Goal: Task Accomplishment & Management: Complete application form

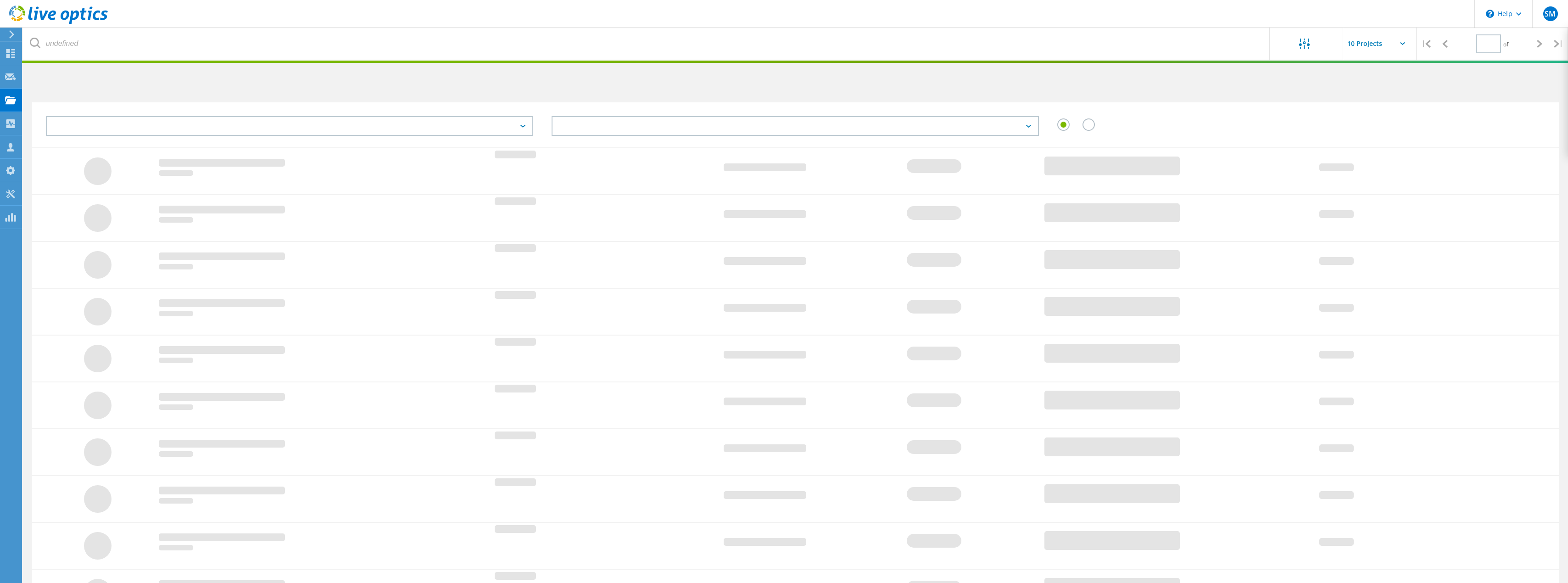
type input "1"
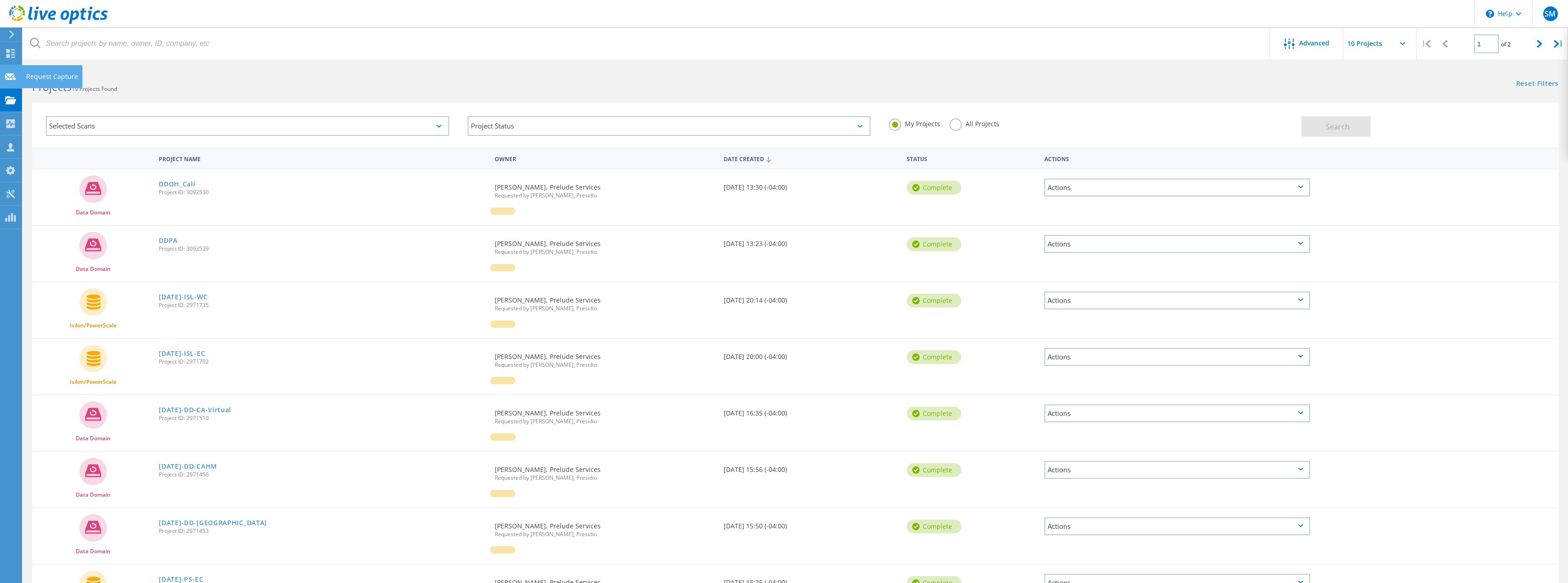
click at [8, 78] on use at bounding box center [10, 76] width 11 height 7
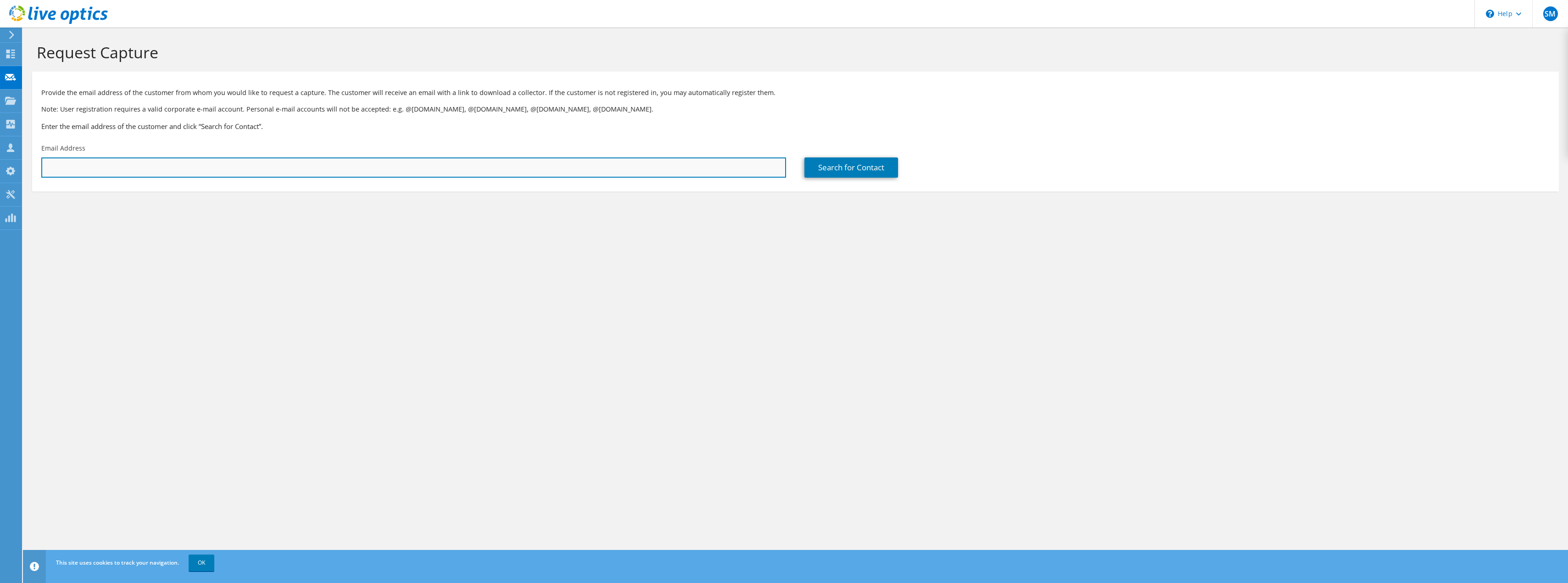
click at [328, 170] on input "text" at bounding box center [414, 167] width 745 height 20
paste input "mulsh@preludeservices.com"
type input "mulsh@preludeservices.com"
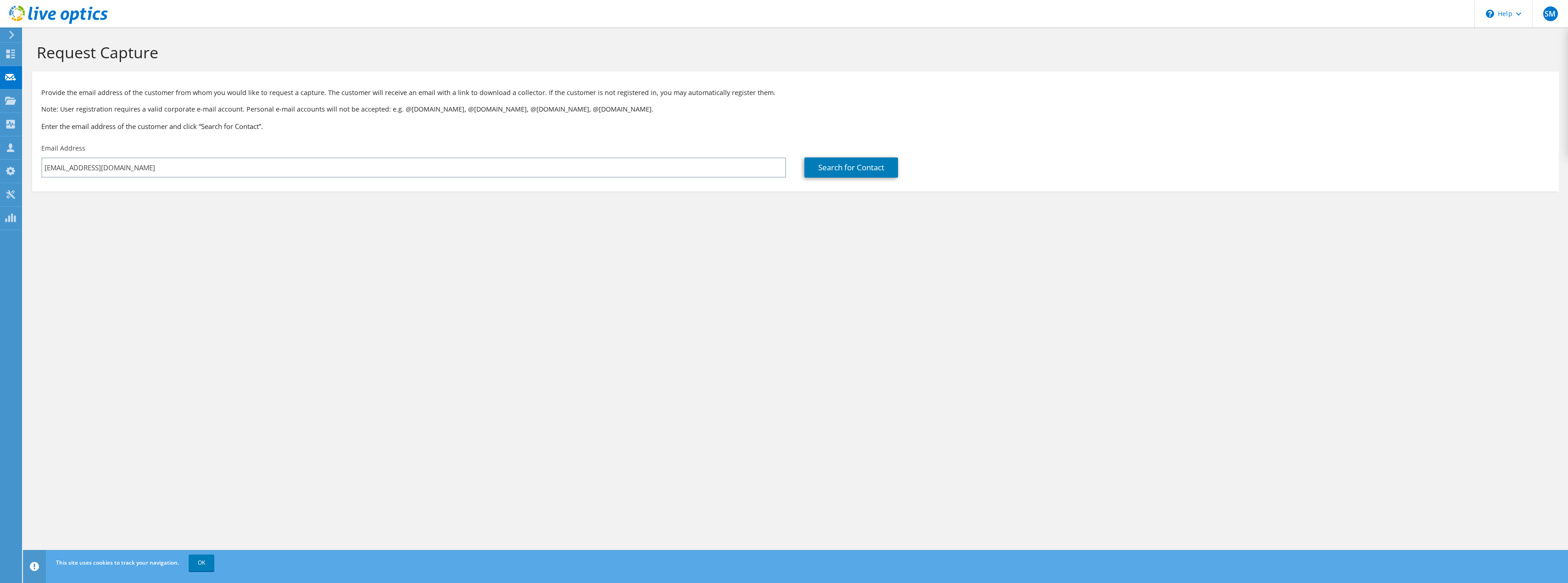
click at [471, 224] on section "Request Capture Provide the email address of the customer from whom you would l…" at bounding box center [796, 132] width 1546 height 210
click at [828, 162] on link "Search for Contact" at bounding box center [851, 167] width 94 height 20
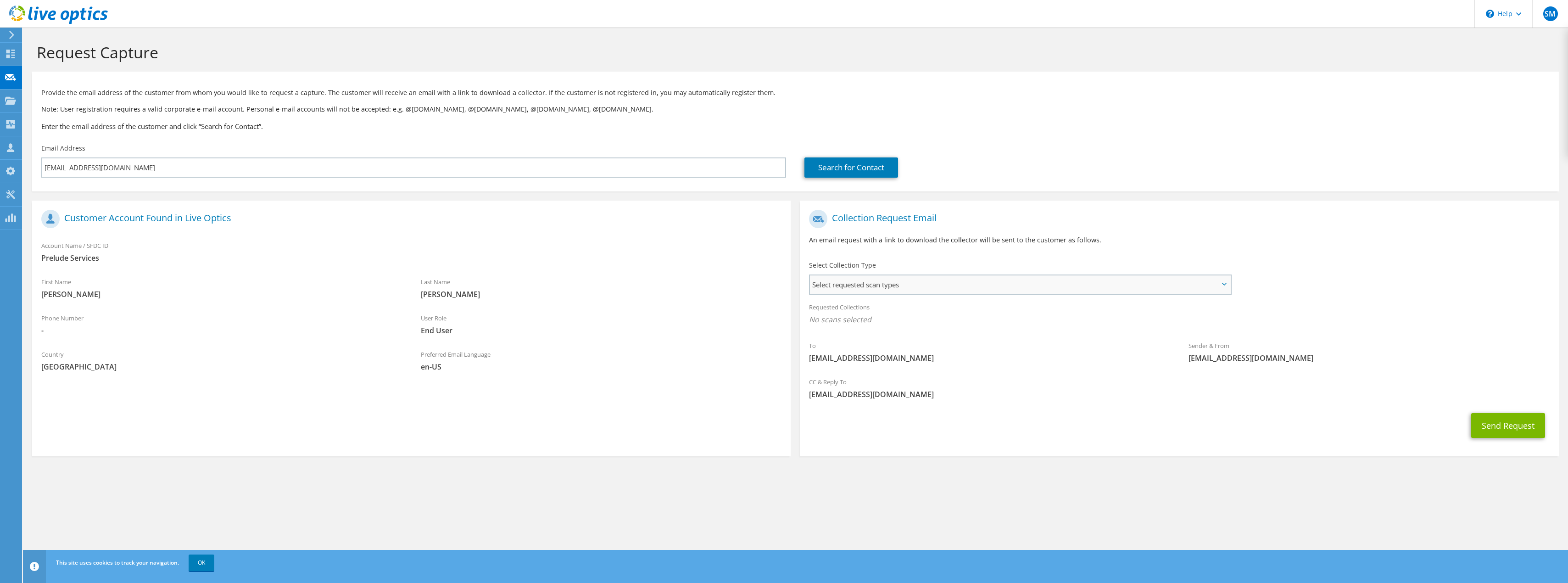
click at [920, 283] on span "Select requested scan types" at bounding box center [1020, 285] width 420 height 18
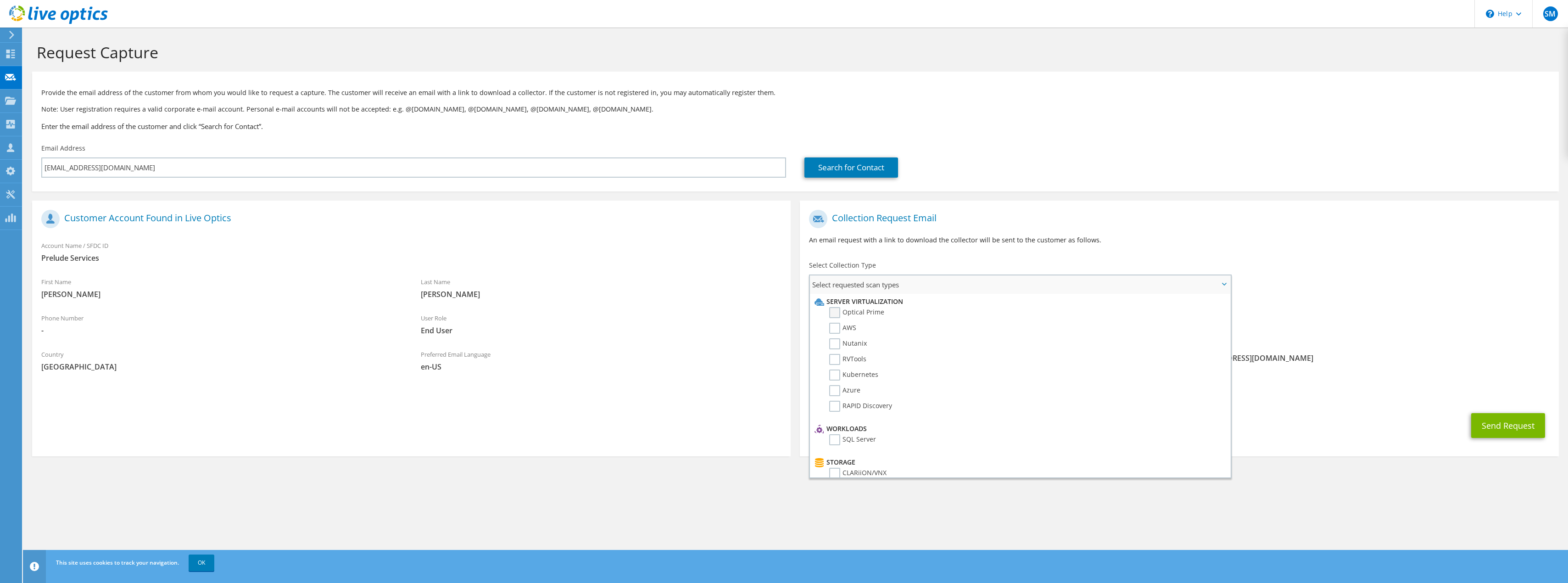
click at [838, 311] on label "Optical Prime" at bounding box center [856, 312] width 55 height 11
click at [0, 0] on input "Optical Prime" at bounding box center [0, 0] width 0 height 0
click at [831, 301] on li "Server Virtualization" at bounding box center [1019, 301] width 413 height 11
click at [834, 326] on label "AWS" at bounding box center [842, 328] width 27 height 11
click at [0, 0] on input "AWS" at bounding box center [0, 0] width 0 height 0
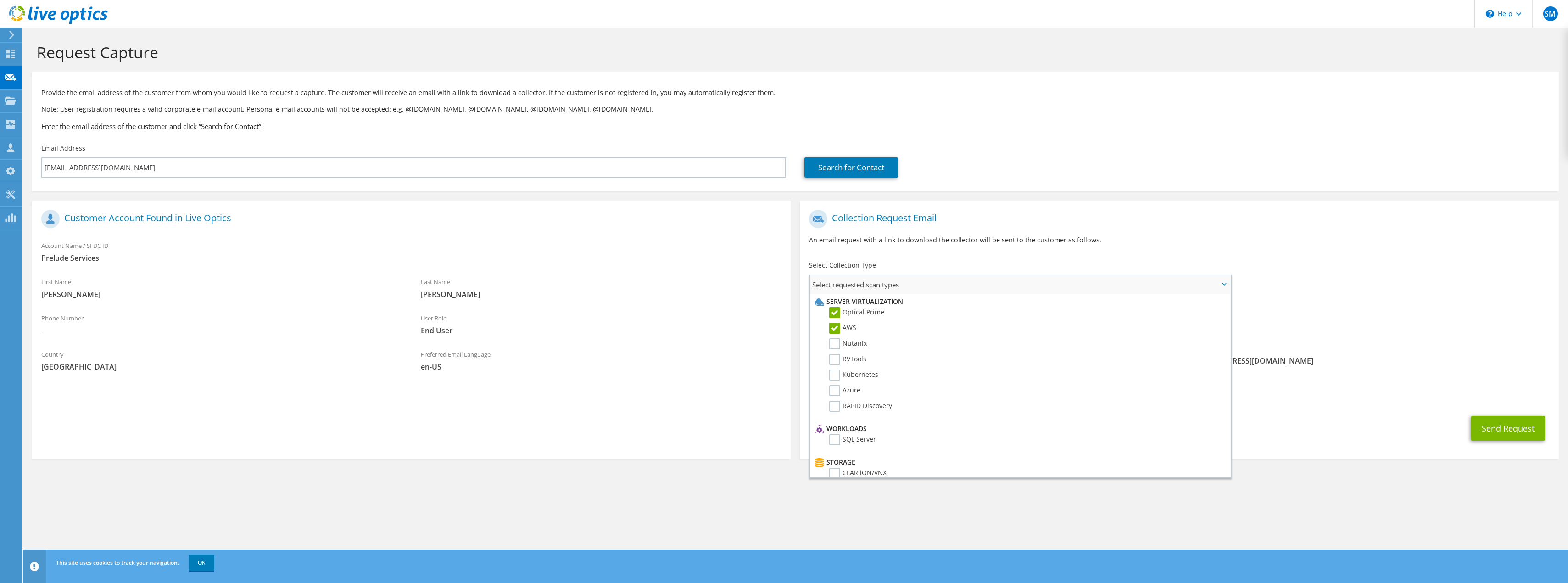
drag, startPoint x: 837, startPoint y: 348, endPoint x: 835, endPoint y: 354, distance: 6.3
click at [837, 348] on label "Nutanix" at bounding box center [847, 344] width 37 height 11
click at [0, 0] on input "Nutanix" at bounding box center [0, 0] width 0 height 0
click at [841, 362] on label "RVTools" at bounding box center [847, 359] width 37 height 11
click at [0, 0] on input "RVTools" at bounding box center [0, 0] width 0 height 0
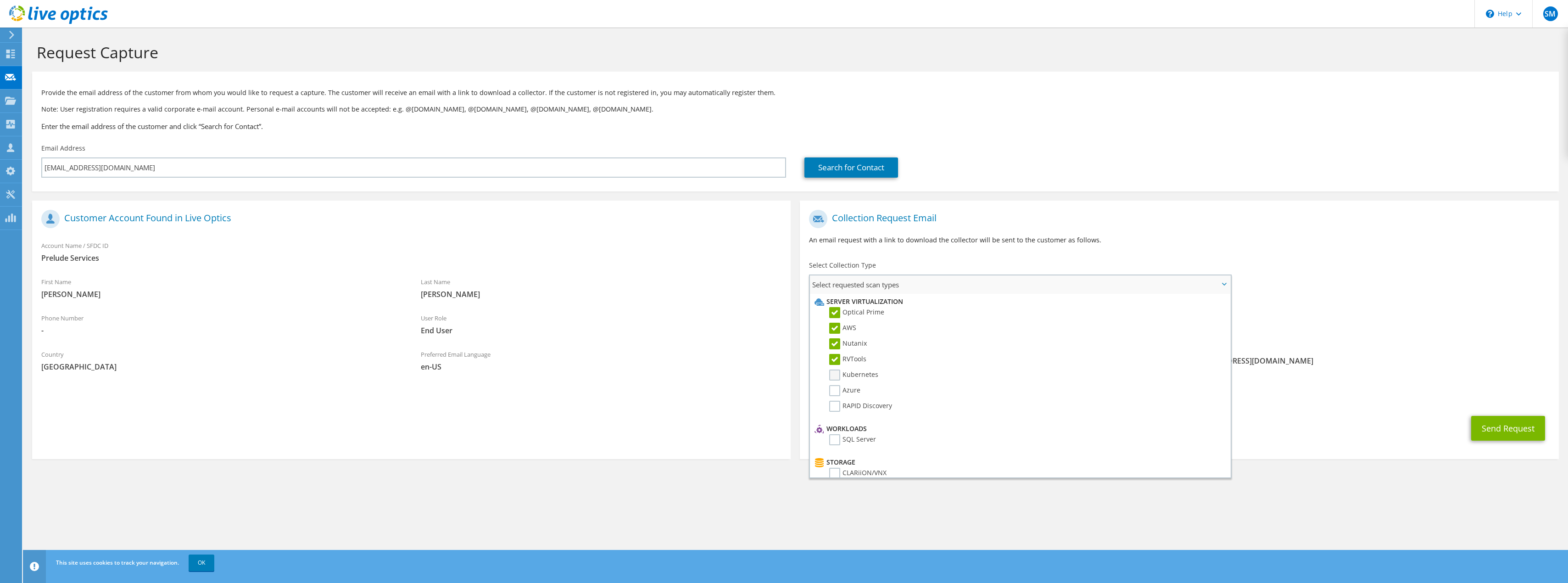
click at [831, 377] on label "Kubernetes" at bounding box center [853, 375] width 49 height 11
click at [0, 0] on input "Kubernetes" at bounding box center [0, 0] width 0 height 0
click at [838, 396] on label "Azure" at bounding box center [845, 390] width 31 height 11
click at [0, 0] on input "Azure" at bounding box center [0, 0] width 0 height 0
click at [837, 404] on label "RAPID Discovery" at bounding box center [861, 406] width 63 height 11
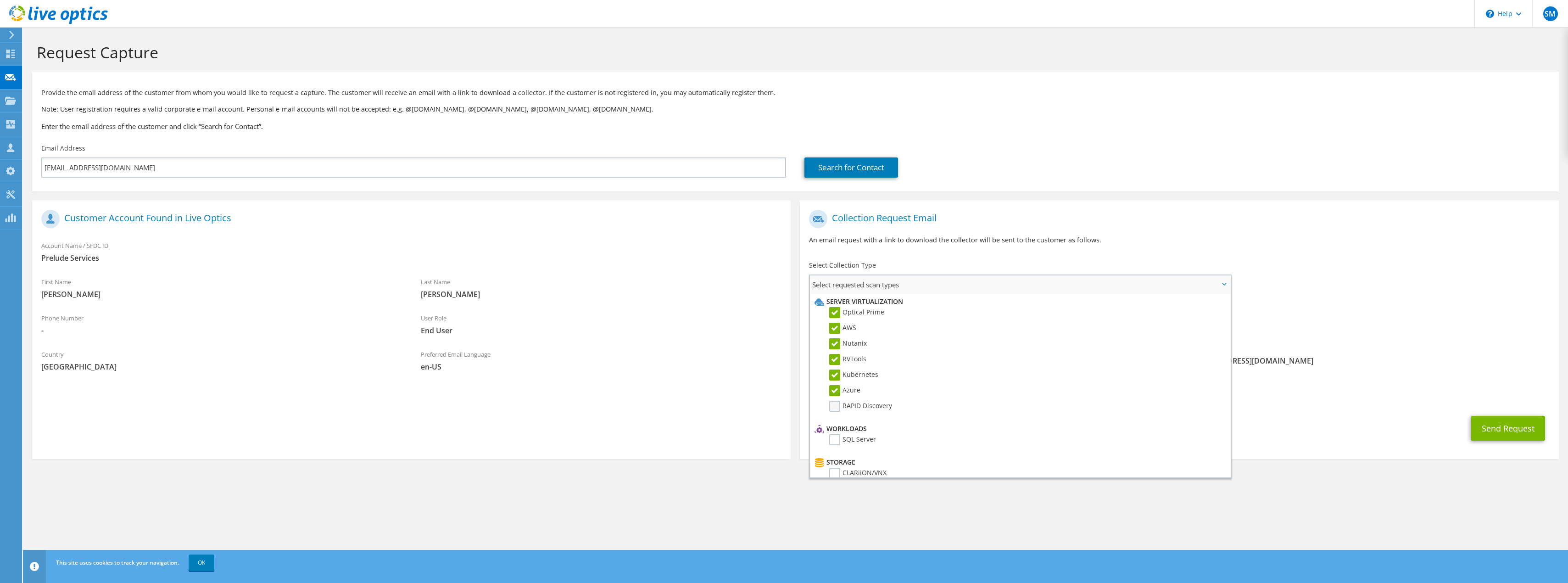
click at [0, 0] on input "RAPID Discovery" at bounding box center [0, 0] width 0 height 0
click at [837, 436] on label "SQL Server" at bounding box center [852, 440] width 47 height 11
click at [0, 0] on input "SQL Server" at bounding box center [0, 0] width 0 height 0
click at [837, 356] on label "CLARiiON/VNX" at bounding box center [857, 358] width 57 height 11
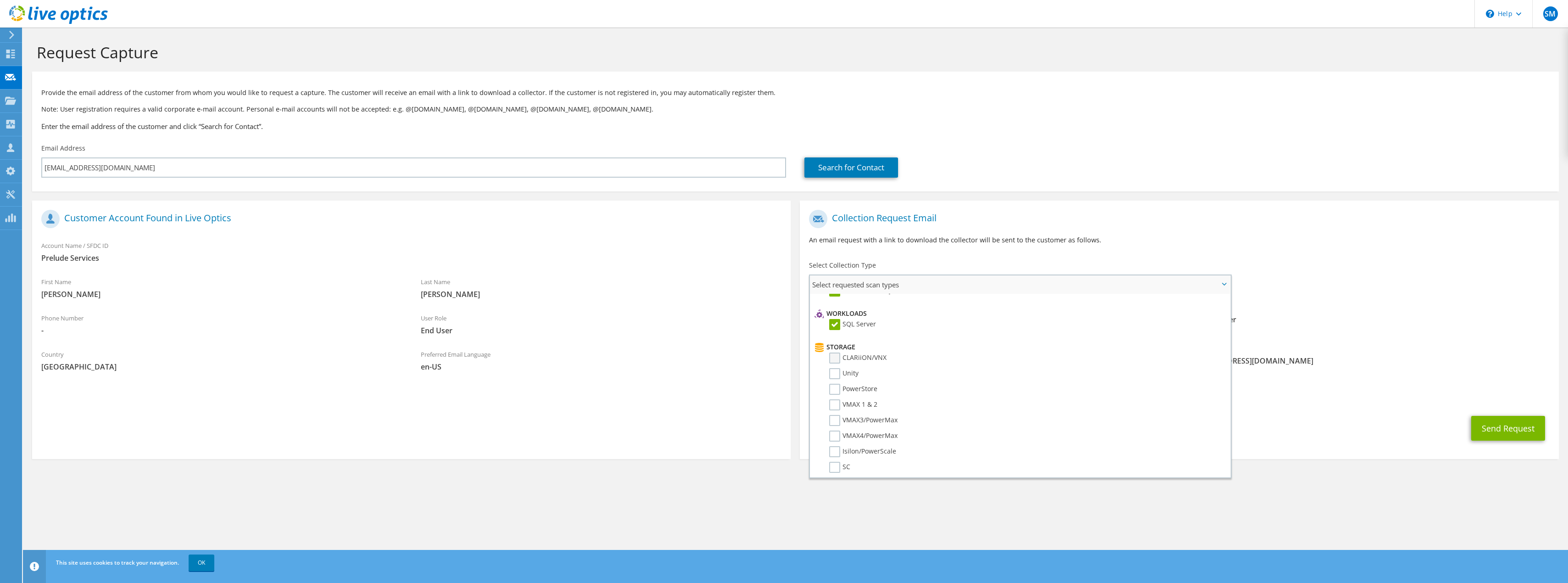
click at [0, 0] on input "CLARiiON/VNX" at bounding box center [0, 0] width 0 height 0
drag, startPoint x: 837, startPoint y: 373, endPoint x: 837, endPoint y: 381, distance: 8.0
click at [837, 373] on label "Unity" at bounding box center [843, 373] width 29 height 11
click at [0, 0] on input "Unity" at bounding box center [0, 0] width 0 height 0
click at [837, 394] on label "PowerStore" at bounding box center [853, 389] width 48 height 11
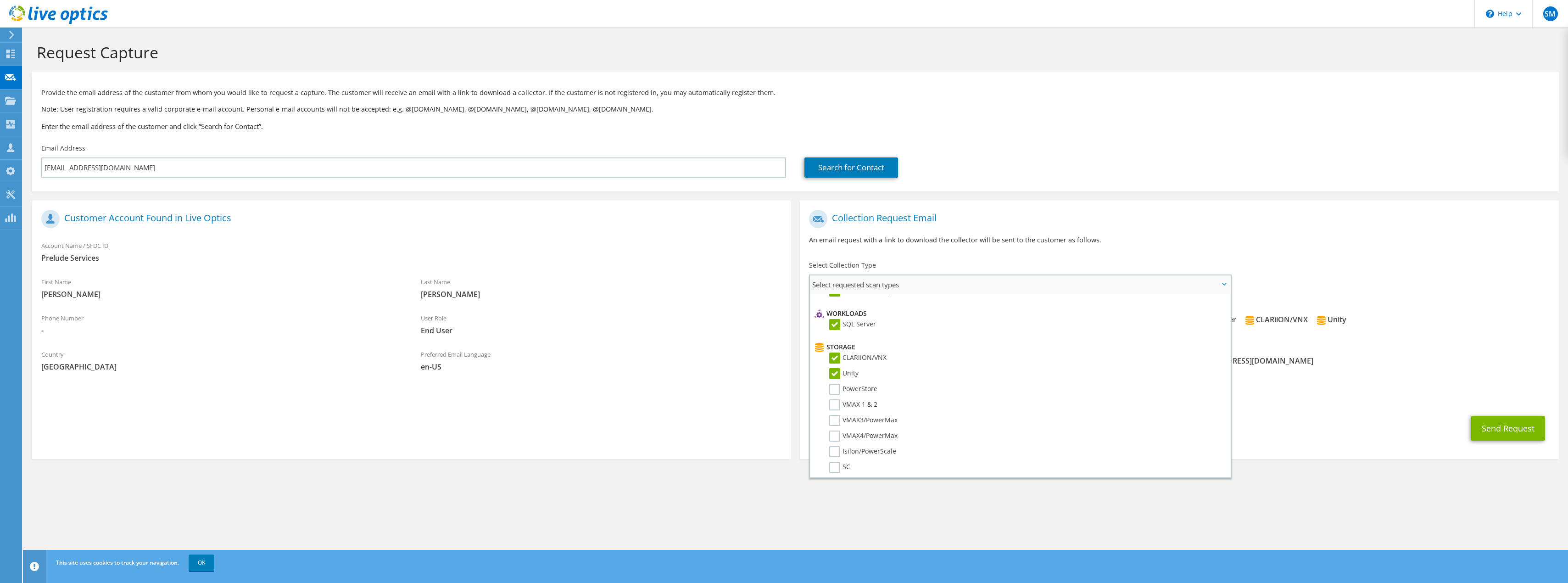
click at [0, 0] on input "PowerStore" at bounding box center [0, 0] width 0 height 0
drag, startPoint x: 837, startPoint y: 402, endPoint x: 837, endPoint y: 419, distance: 17.0
click at [837, 402] on label "VMAX 1 & 2" at bounding box center [853, 405] width 48 height 11
click at [0, 0] on input "VMAX 1 & 2" at bounding box center [0, 0] width 0 height 0
drag, startPoint x: 836, startPoint y: 417, endPoint x: 837, endPoint y: 431, distance: 14.0
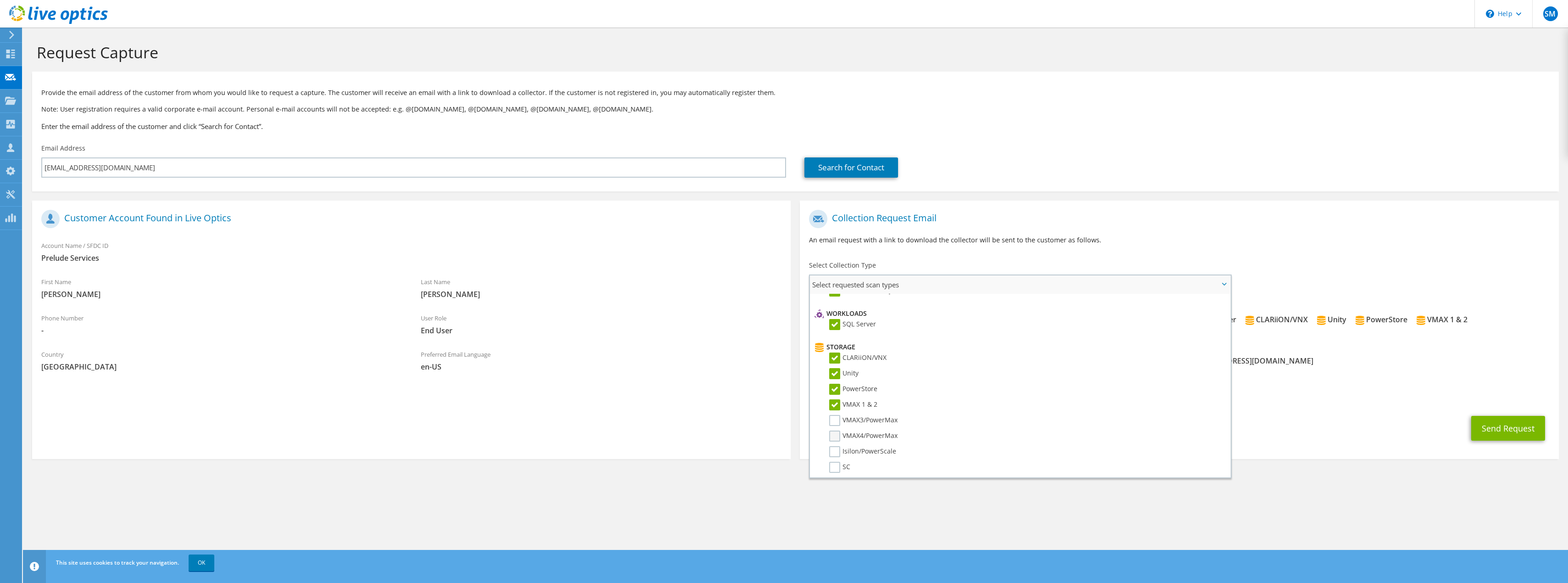
click at [836, 417] on label "VMAX3/PowerMax" at bounding box center [863, 420] width 69 height 11
click at [0, 0] on input "VMAX3/PowerMax" at bounding box center [0, 0] width 0 height 0
drag, startPoint x: 837, startPoint y: 432, endPoint x: 837, endPoint y: 444, distance: 12.0
click at [837, 433] on label "VMAX4/PowerMax" at bounding box center [863, 436] width 69 height 11
click at [0, 0] on input "VMAX4/PowerMax" at bounding box center [0, 0] width 0 height 0
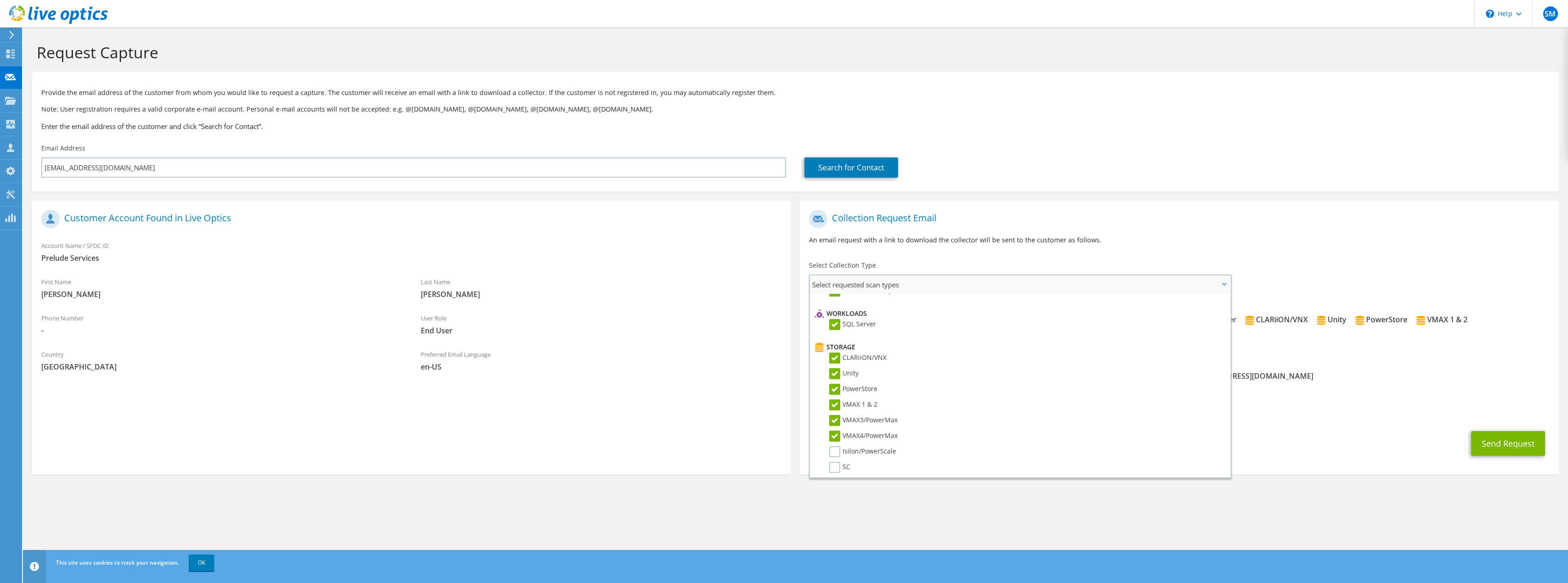
drag, startPoint x: 837, startPoint y: 450, endPoint x: 836, endPoint y: 444, distance: 6.1
click at [837, 450] on label "Isilon/PowerScale" at bounding box center [862, 451] width 67 height 11
click at [0, 0] on input "Isilon/PowerScale" at bounding box center [0, 0] width 0 height 0
drag, startPoint x: 836, startPoint y: 417, endPoint x: 835, endPoint y: 423, distance: 6.1
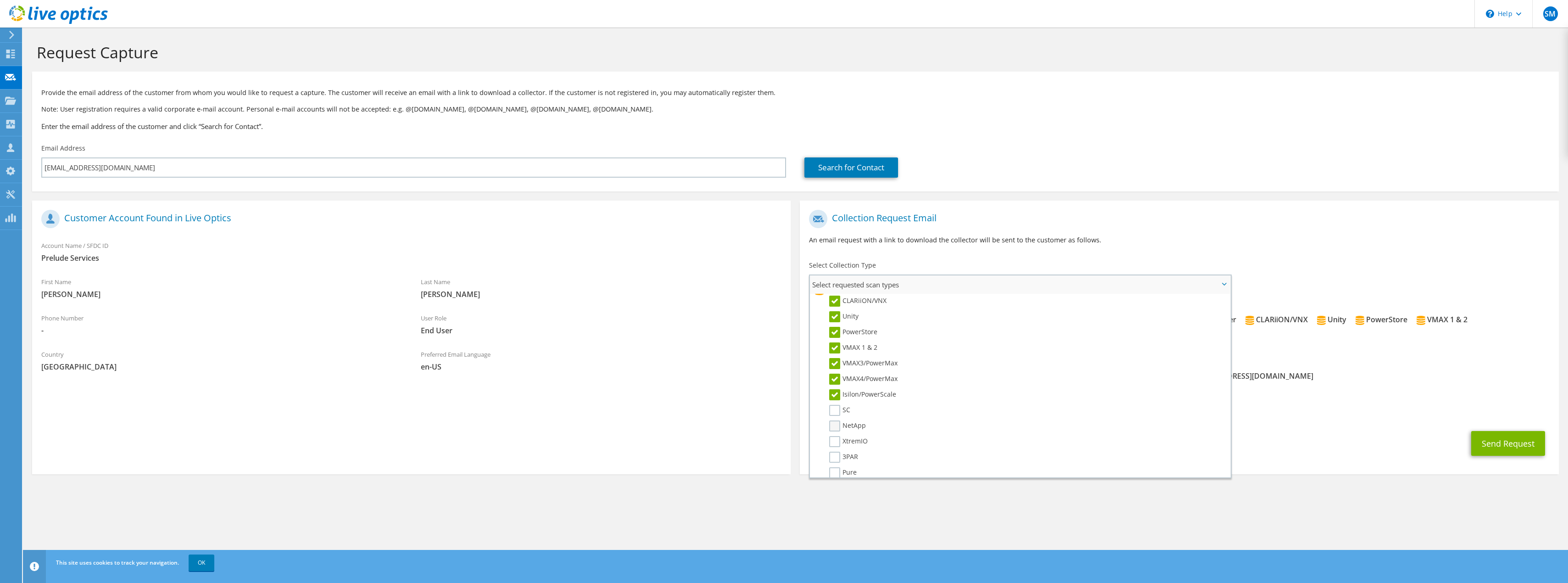
click at [836, 418] on li "SC" at bounding box center [1019, 412] width 413 height 16
drag, startPoint x: 832, startPoint y: 430, endPoint x: 833, endPoint y: 415, distance: 15.0
click at [832, 430] on label "NetApp" at bounding box center [847, 426] width 36 height 11
click at [0, 0] on input "NetApp" at bounding box center [0, 0] width 0 height 0
drag, startPoint x: 834, startPoint y: 409, endPoint x: 833, endPoint y: 415, distance: 6.1
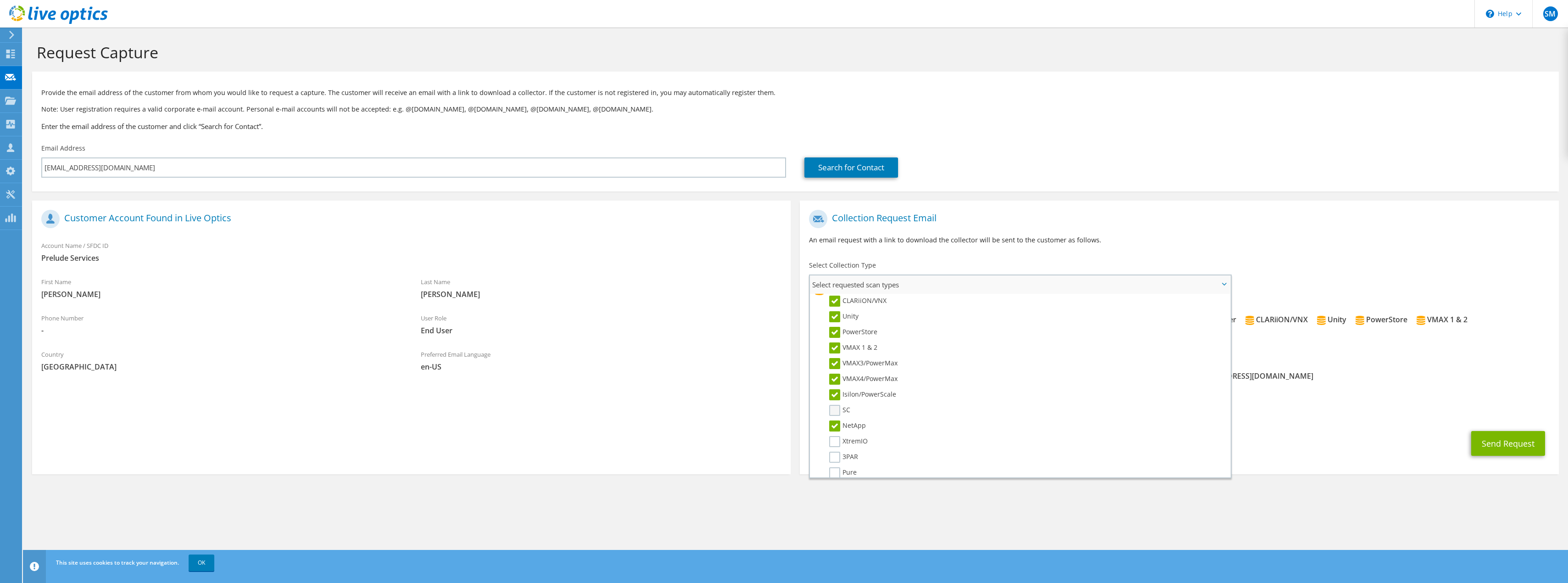
click at [834, 409] on label "SC" at bounding box center [840, 410] width 22 height 11
click at [0, 0] on input "SC" at bounding box center [0, 0] width 0 height 0
click at [836, 444] on label "XtremIO" at bounding box center [848, 441] width 39 height 11
click at [0, 0] on input "XtremIO" at bounding box center [0, 0] width 0 height 0
click at [835, 455] on label "3PAR" at bounding box center [843, 457] width 29 height 11
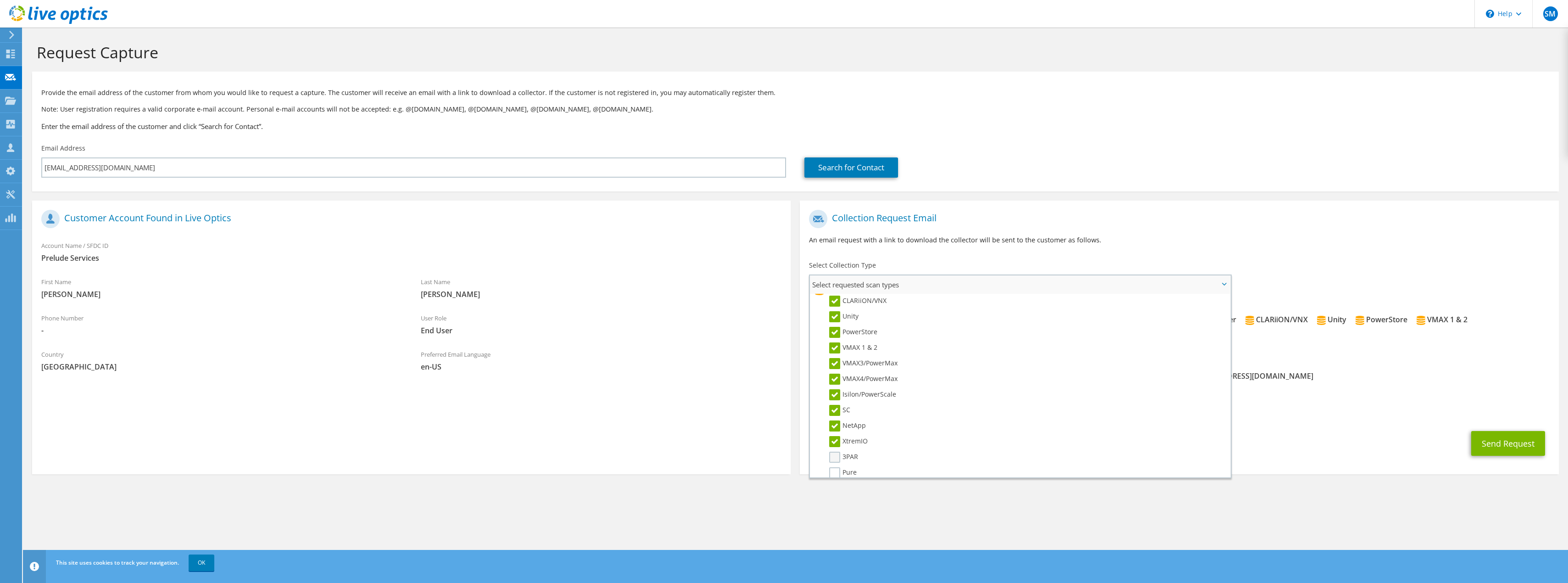
click at [0, 0] on input "3PAR" at bounding box center [0, 0] width 0 height 0
drag, startPoint x: 837, startPoint y: 402, endPoint x: 834, endPoint y: 410, distance: 8.5
click at [837, 403] on label "Pure" at bounding box center [842, 401] width 27 height 11
click at [0, 0] on input "Pure" at bounding box center [0, 0] width 0 height 0
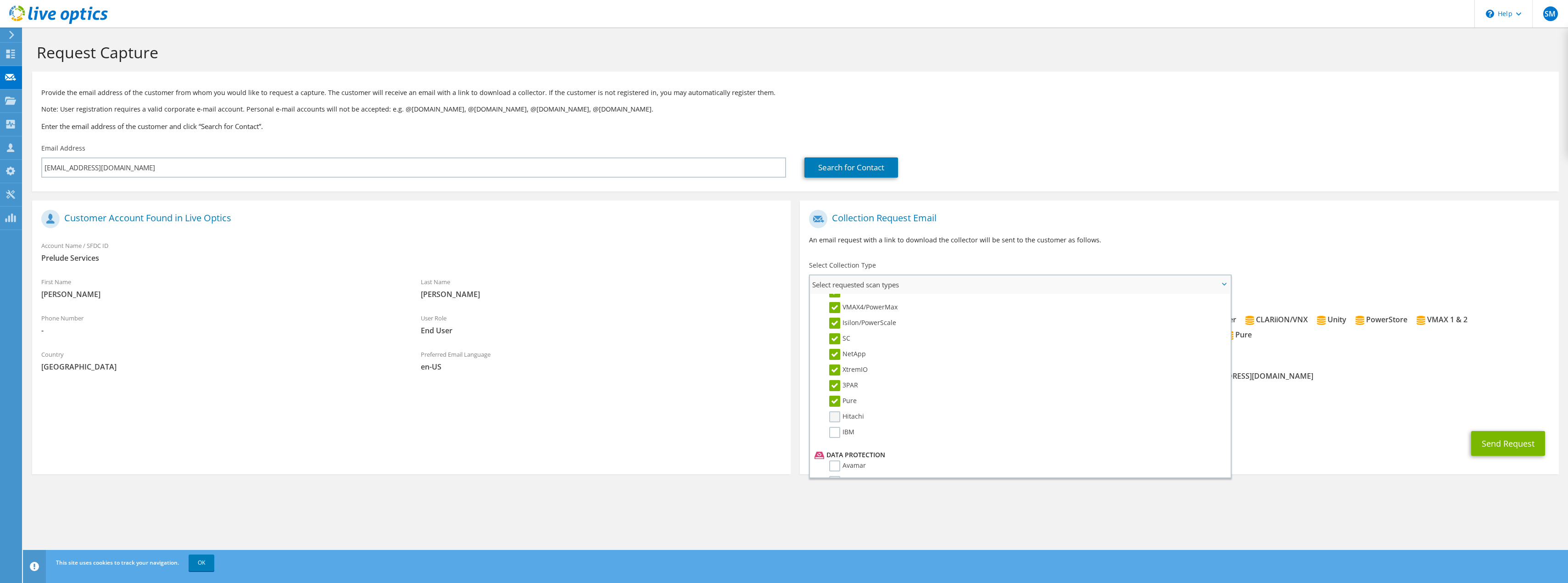
click at [835, 414] on label "Hitachi" at bounding box center [846, 417] width 35 height 11
click at [0, 0] on input "Hitachi" at bounding box center [0, 0] width 0 height 0
click at [839, 431] on label "IBM" at bounding box center [842, 432] width 26 height 11
click at [0, 0] on input "IBM" at bounding box center [0, 0] width 0 height 0
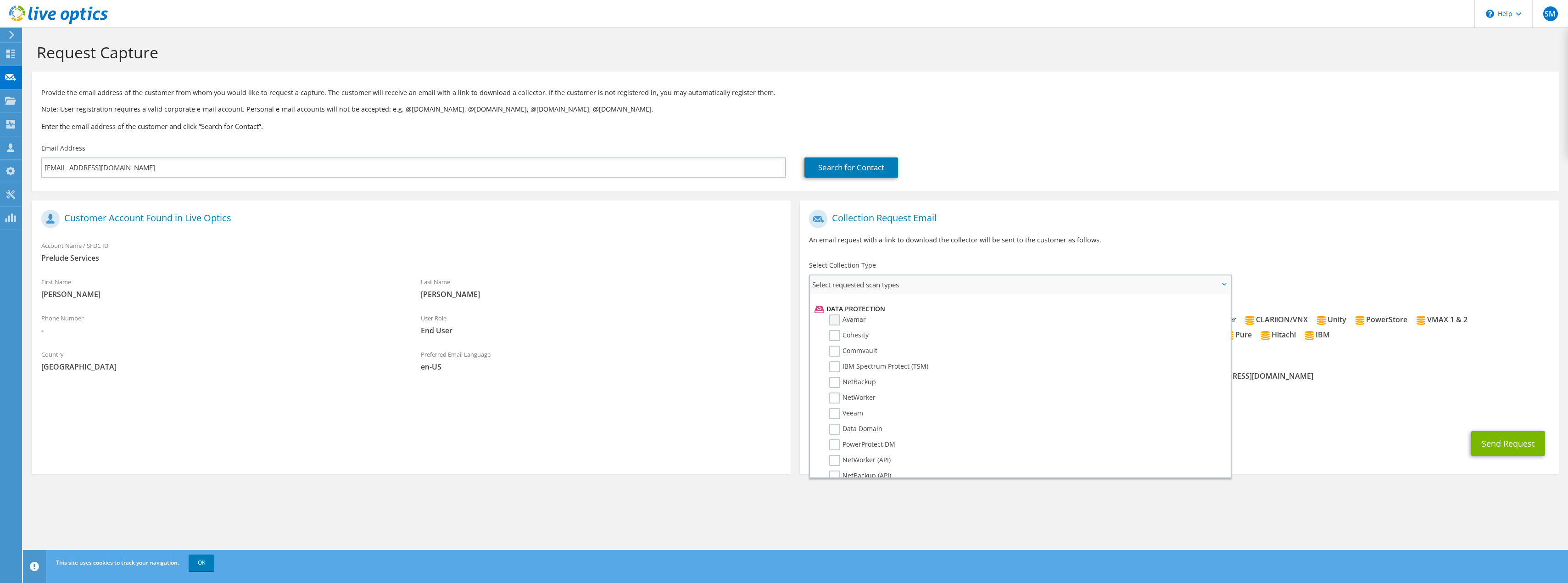
click at [837, 317] on label "Avamar" at bounding box center [847, 320] width 36 height 11
click at [0, 0] on input "Avamar" at bounding box center [0, 0] width 0 height 0
click at [837, 337] on label "Cohesity" at bounding box center [849, 335] width 40 height 11
click at [0, 0] on input "Cohesity" at bounding box center [0, 0] width 0 height 0
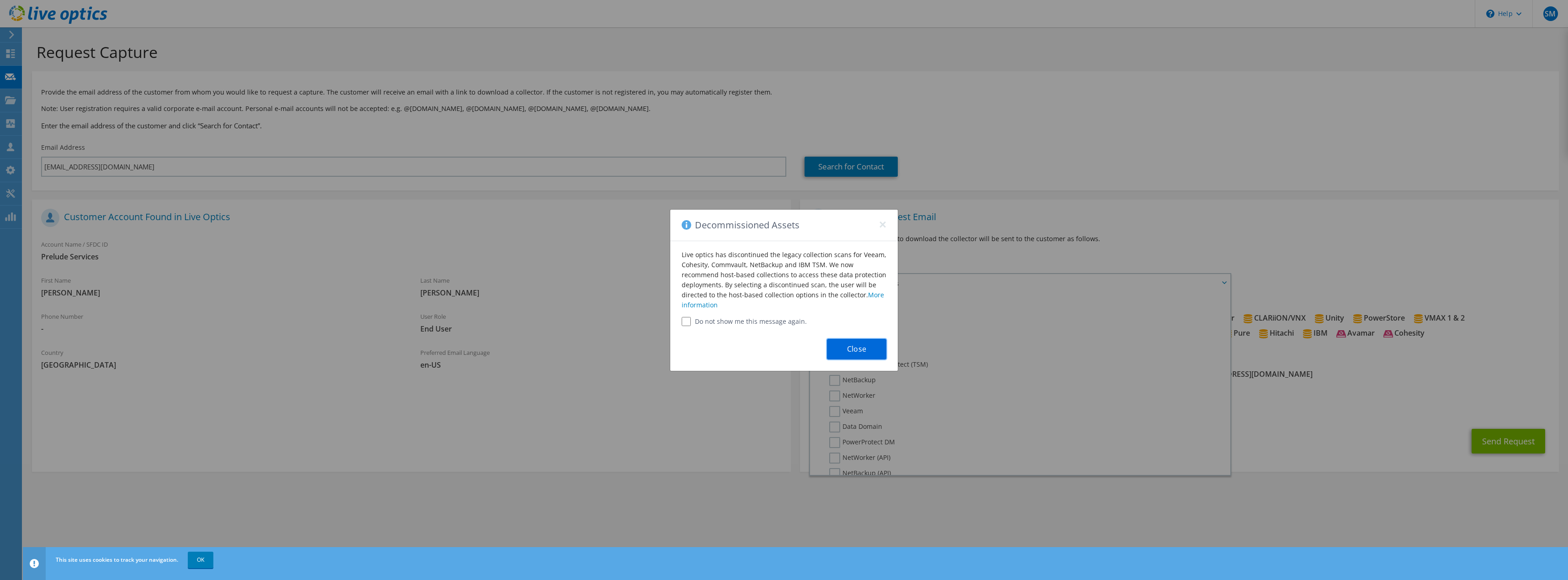
click at [844, 350] on button "Close" at bounding box center [856, 349] width 59 height 21
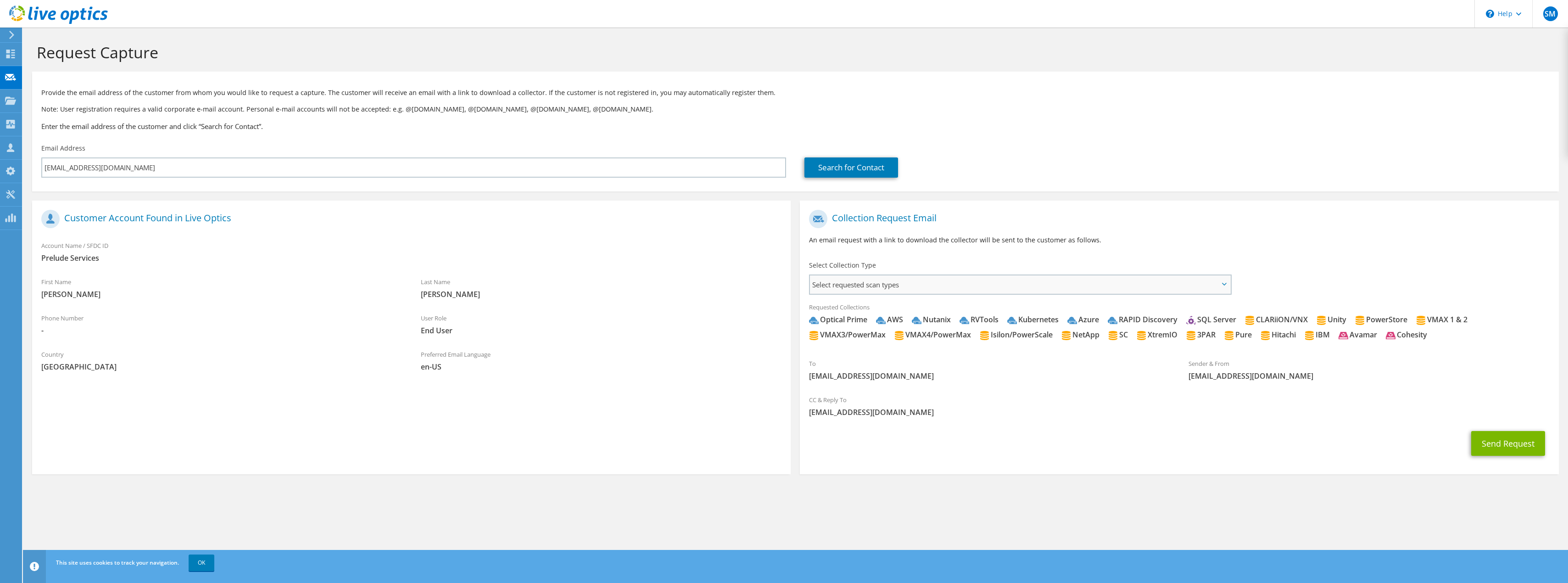
click at [856, 289] on span "Select requested scan types" at bounding box center [1020, 285] width 420 height 18
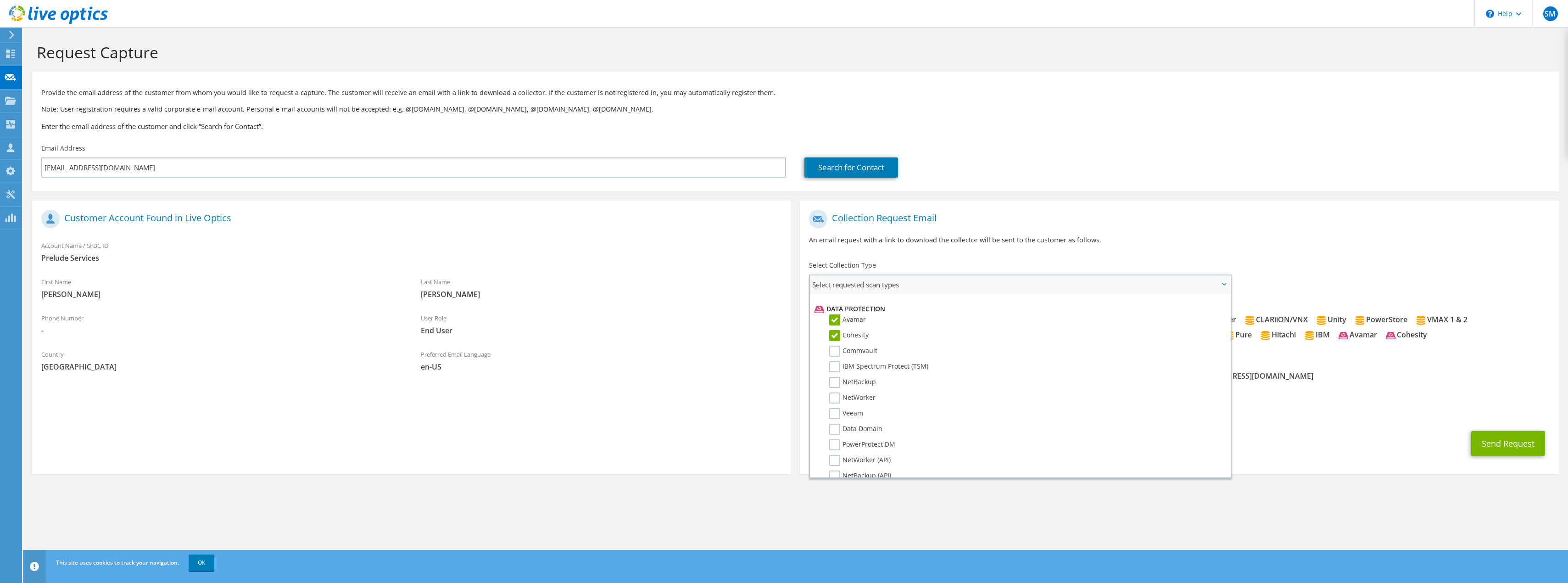
click at [833, 336] on label "Cohesity" at bounding box center [849, 335] width 40 height 11
click at [0, 0] on input "Cohesity" at bounding box center [0, 0] width 0 height 0
click at [839, 361] on label "NetWorker" at bounding box center [852, 363] width 46 height 11
click at [0, 0] on input "NetWorker" at bounding box center [0, 0] width 0 height 0
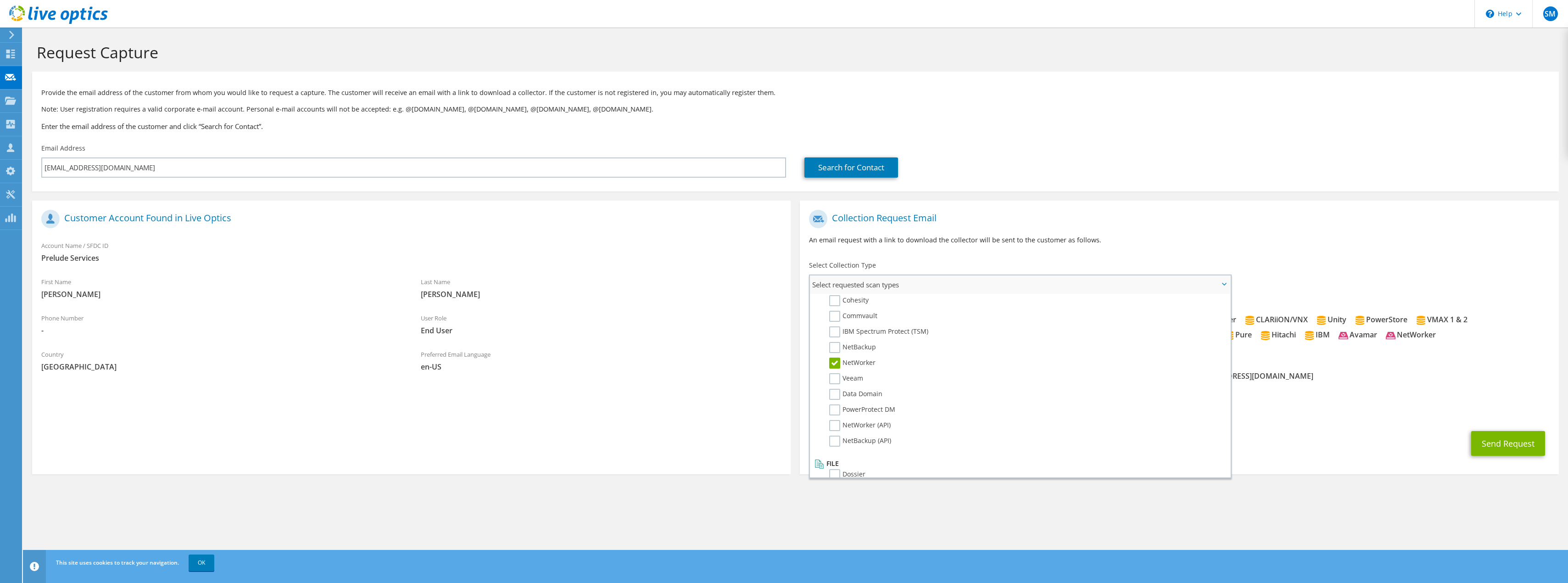
click at [833, 388] on li "Veeam" at bounding box center [1019, 381] width 413 height 16
click at [837, 396] on label "Data Domain" at bounding box center [856, 394] width 53 height 11
click at [0, 0] on input "Data Domain" at bounding box center [0, 0] width 0 height 0
click at [835, 412] on label "PowerProtect DM" at bounding box center [862, 410] width 66 height 11
click at [0, 0] on input "PowerProtect DM" at bounding box center [0, 0] width 0 height 0
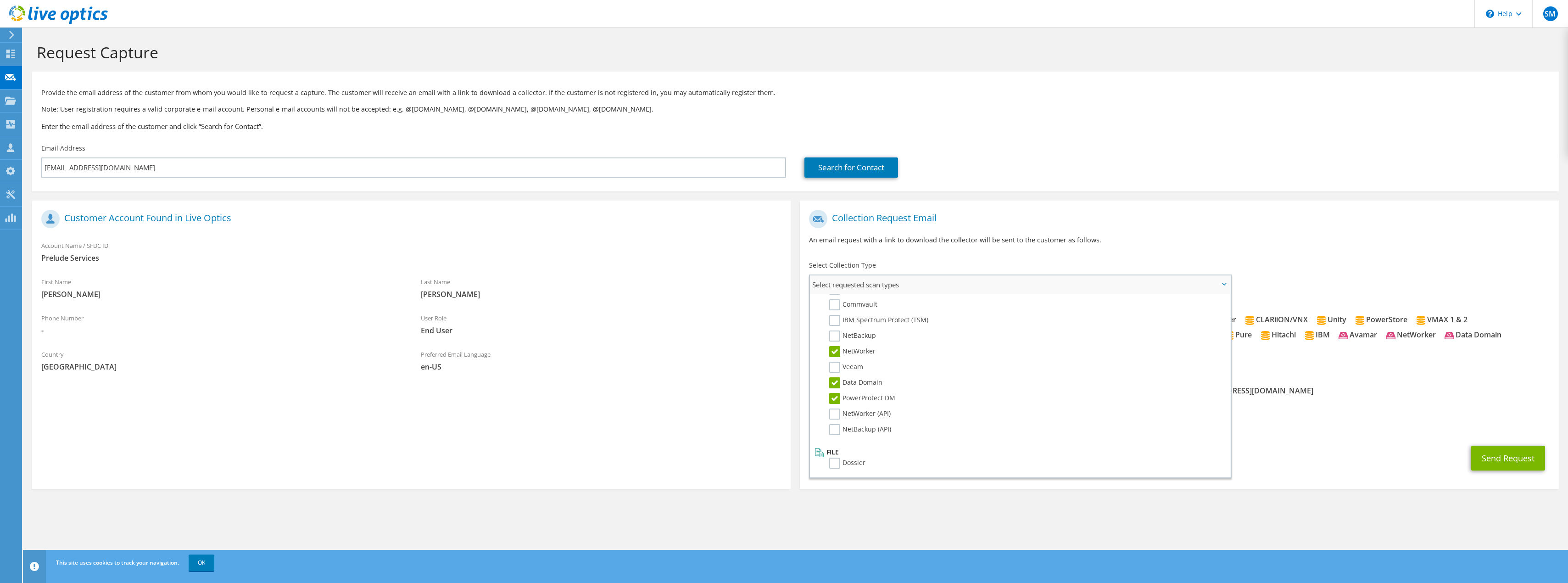
scroll to position [436, 0]
click at [1378, 468] on div "Send Request" at bounding box center [1179, 458] width 759 height 34
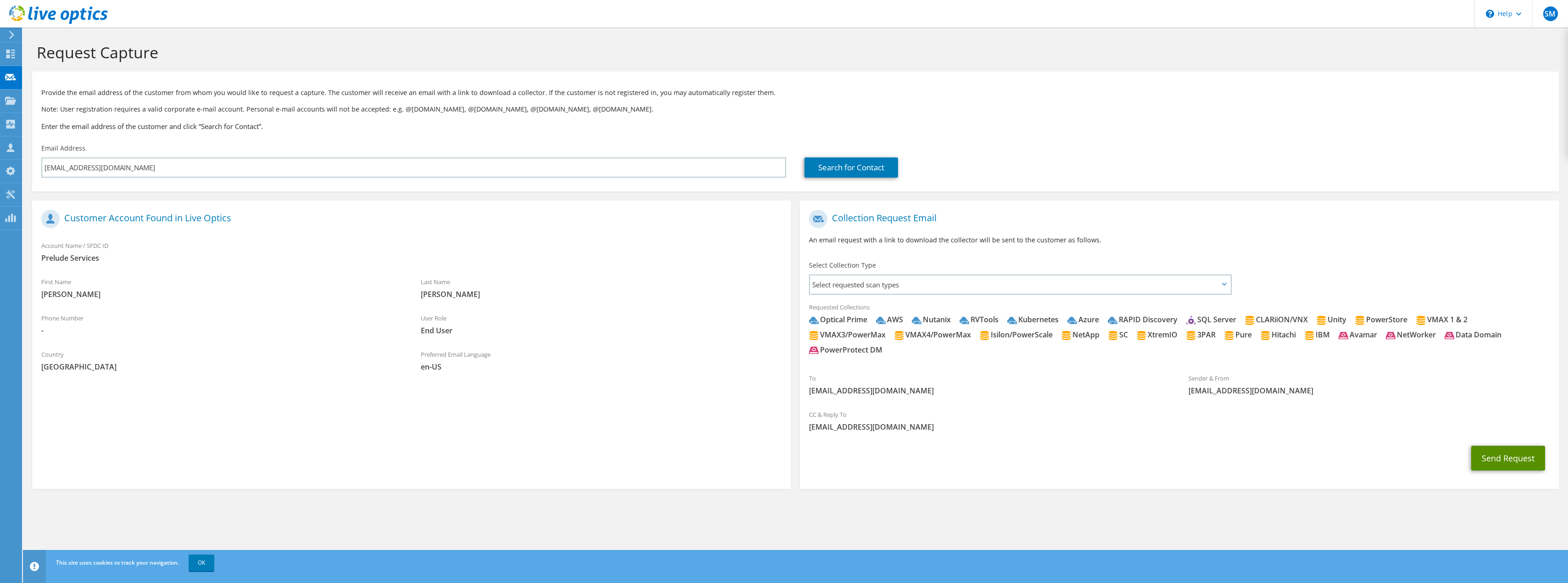
click at [1514, 456] on button "Send Request" at bounding box center [1508, 459] width 74 height 25
